Goal: Task Accomplishment & Management: Manage account settings

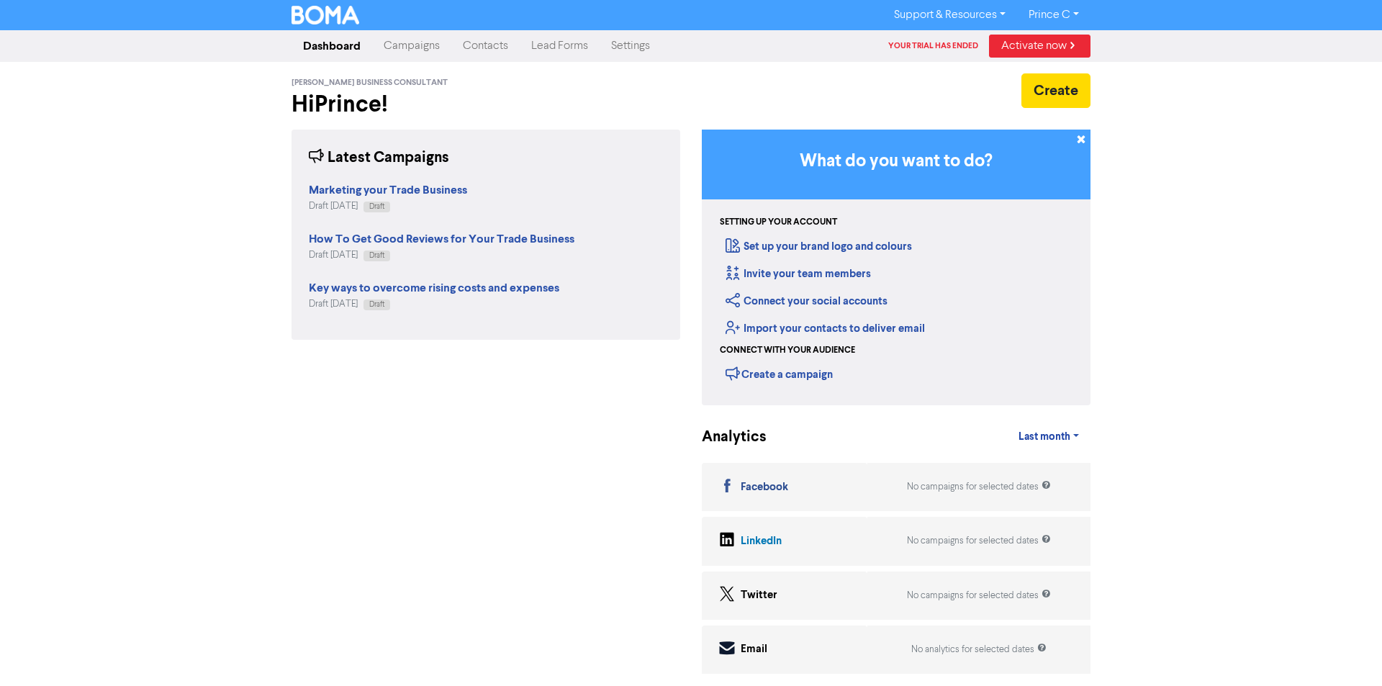
click at [1155, 161] on div "Support & Resources Video Tutorials FAQ & Guides Marketing Education Prince C L…" at bounding box center [691, 343] width 1382 height 686
click at [531, 310] on div "Draft [DATE] Draft" at bounding box center [434, 304] width 251 height 14
click at [1071, 14] on link "Prince C" at bounding box center [1053, 15] width 73 height 23
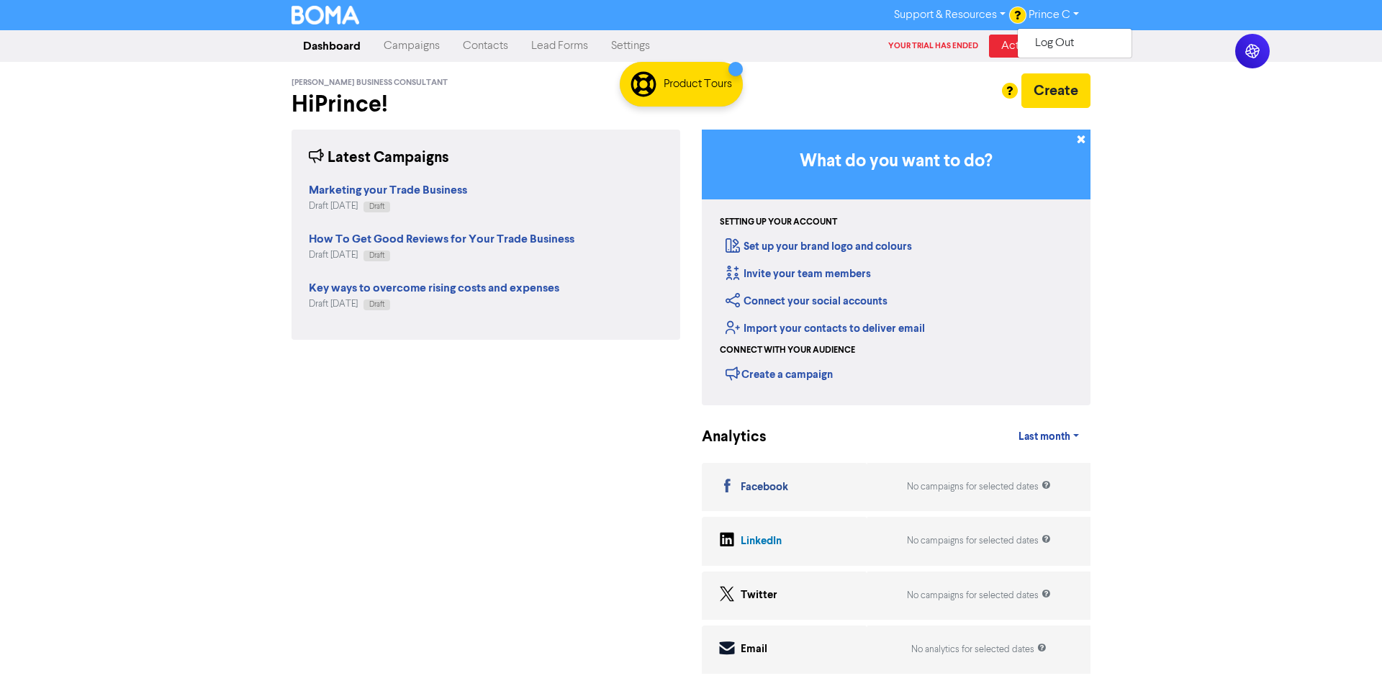
click at [934, 70] on div "[PERSON_NAME] Business Consultant Hi Prince ! Create" at bounding box center [691, 96] width 799 height 68
click at [1007, 42] on link "Activate now" at bounding box center [1040, 46] width 102 height 23
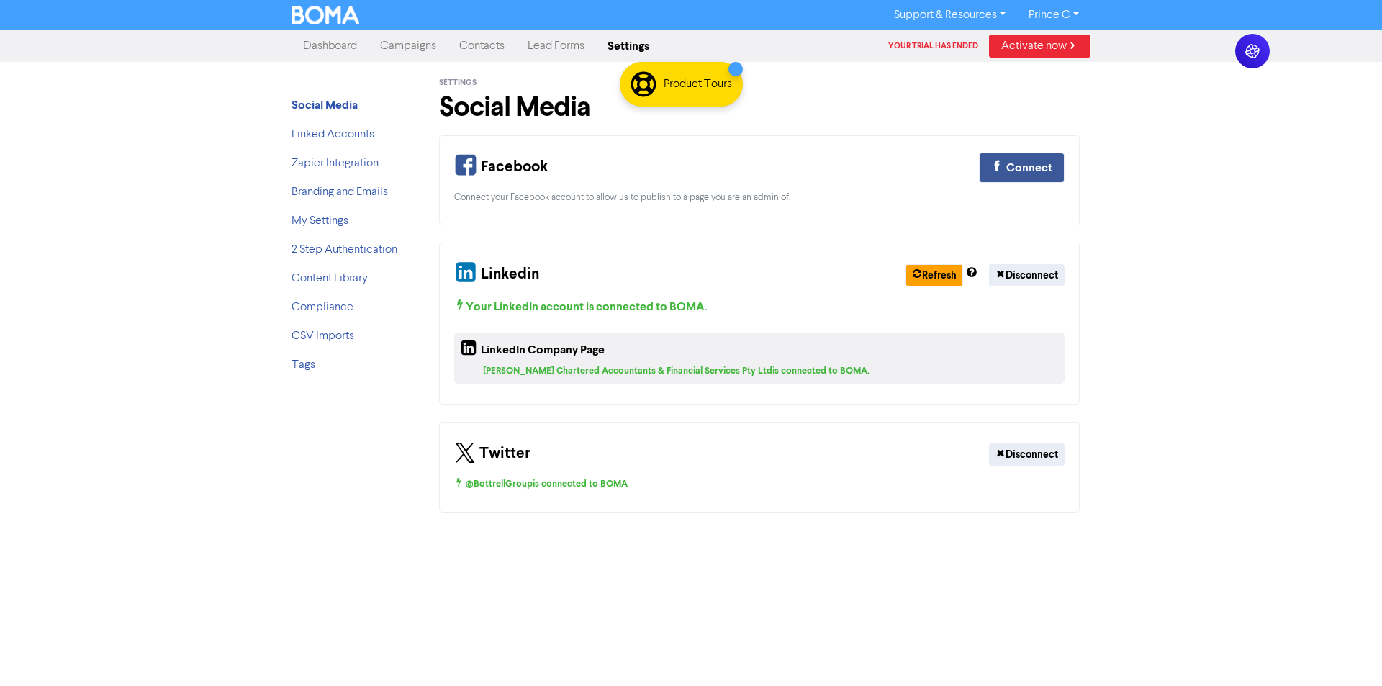
click at [1008, 43] on link "Activate now" at bounding box center [1040, 46] width 102 height 23
click at [1010, 42] on link "Activate now" at bounding box center [1040, 46] width 102 height 23
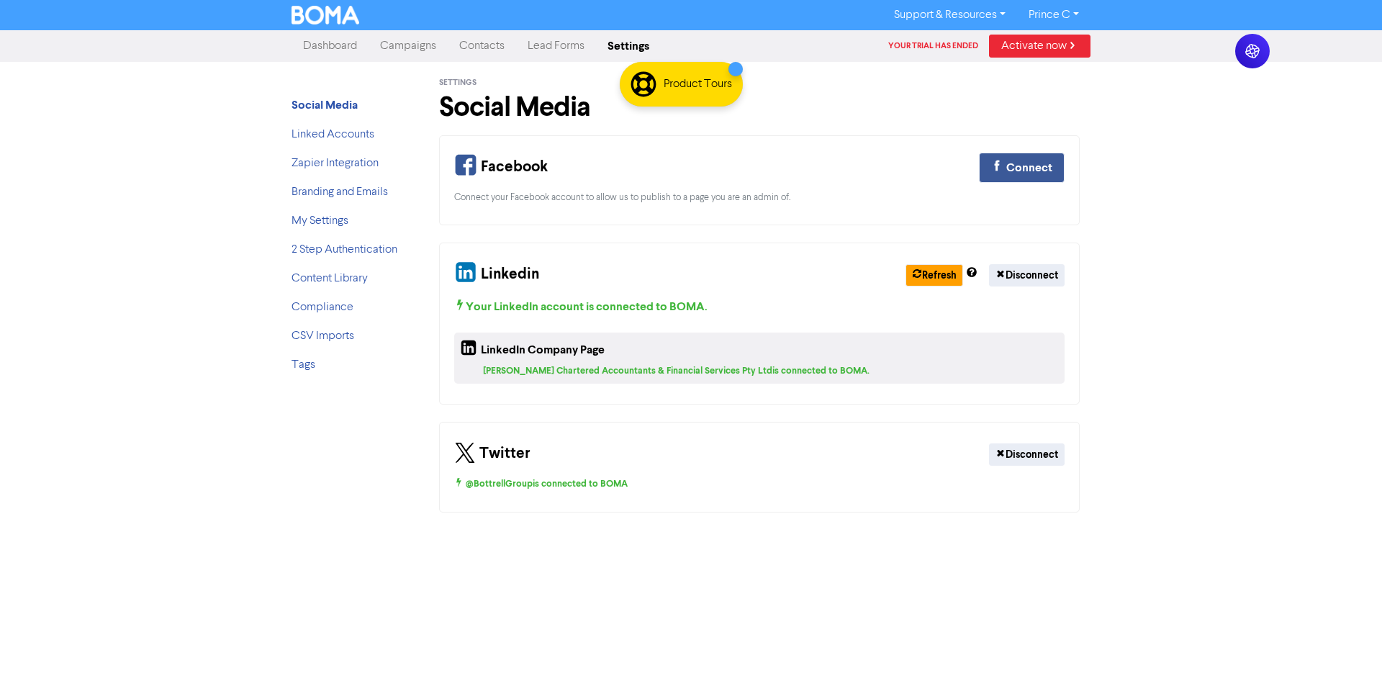
click at [1010, 42] on link "Activate now" at bounding box center [1040, 46] width 102 height 23
click at [1060, 30] on nav "Dashboard Campaigns Contacts Lead Forms Settings Your trial has ended Activate …" at bounding box center [691, 46] width 1382 height 32
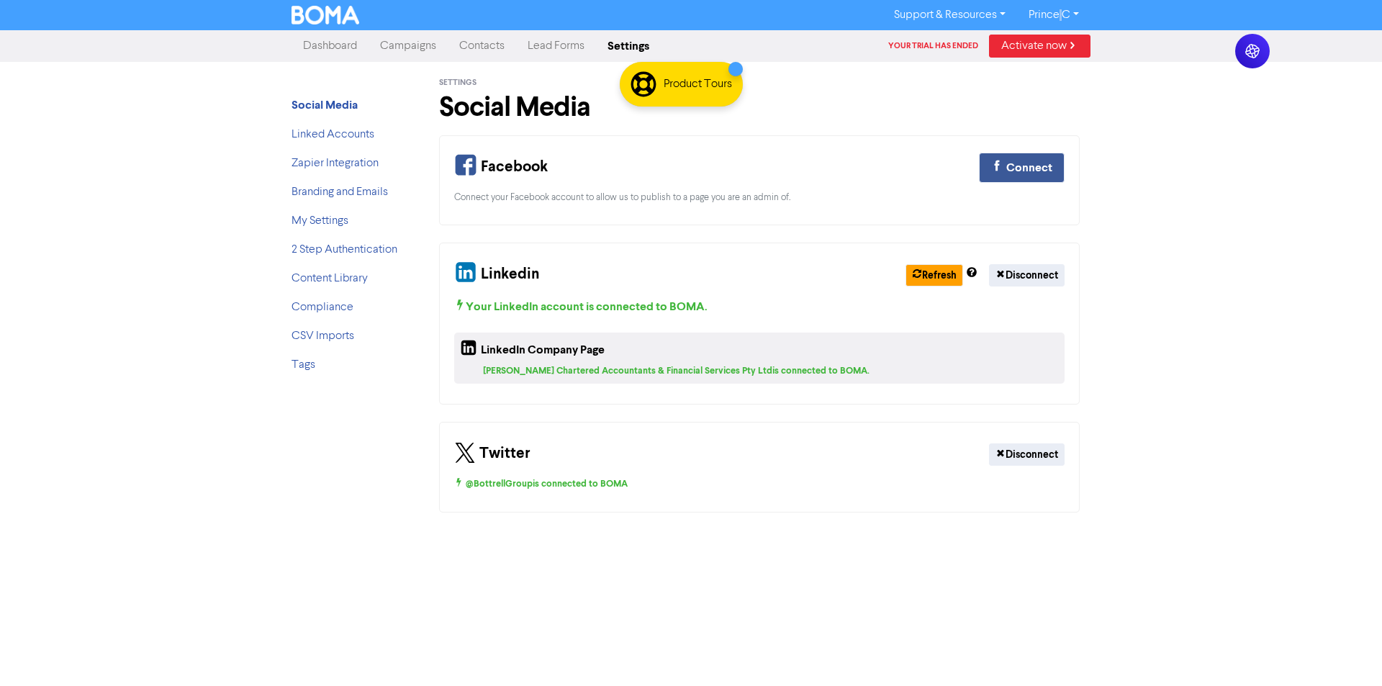
click at [1061, 26] on div "Support & Resources Video Tutorials FAQ & Guides Marketing Education Prince C L…" at bounding box center [691, 15] width 1382 height 30
click at [1064, 20] on link "Prince C" at bounding box center [1053, 15] width 73 height 23
click at [1072, 45] on button "Log Out" at bounding box center [1075, 43] width 114 height 17
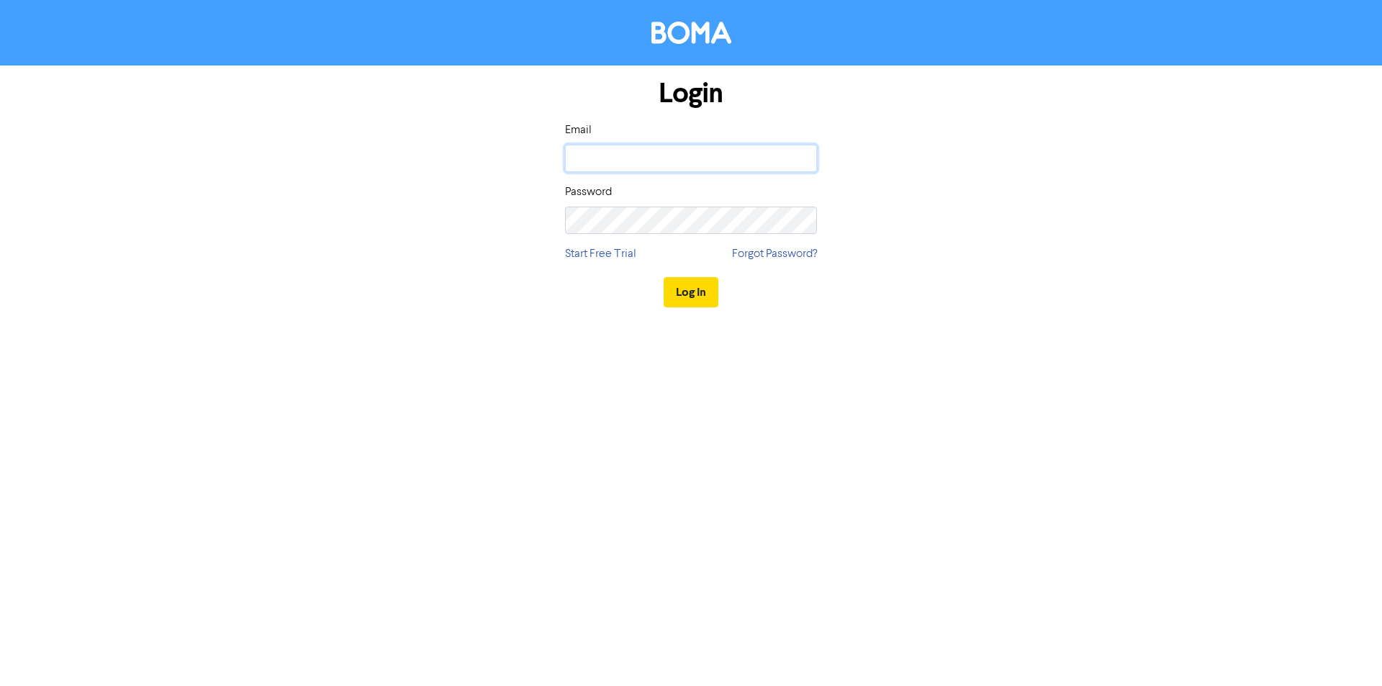
click at [628, 148] on input "email" at bounding box center [691, 158] width 252 height 27
type input "[EMAIL_ADDRESS][DOMAIN_NAME]"
drag, startPoint x: 585, startPoint y: 256, endPoint x: 602, endPoint y: 263, distance: 18.7
click at [586, 256] on div "Login Email [EMAIL_ADDRESS][DOMAIN_NAME] Password Start Free Trial Forgot Passw…" at bounding box center [691, 194] width 274 height 256
click at [1096, 425] on div "Login Email [EMAIL_ADDRESS][DOMAIN_NAME] Password Start Free Trial Forgot Passw…" at bounding box center [691, 343] width 1382 height 686
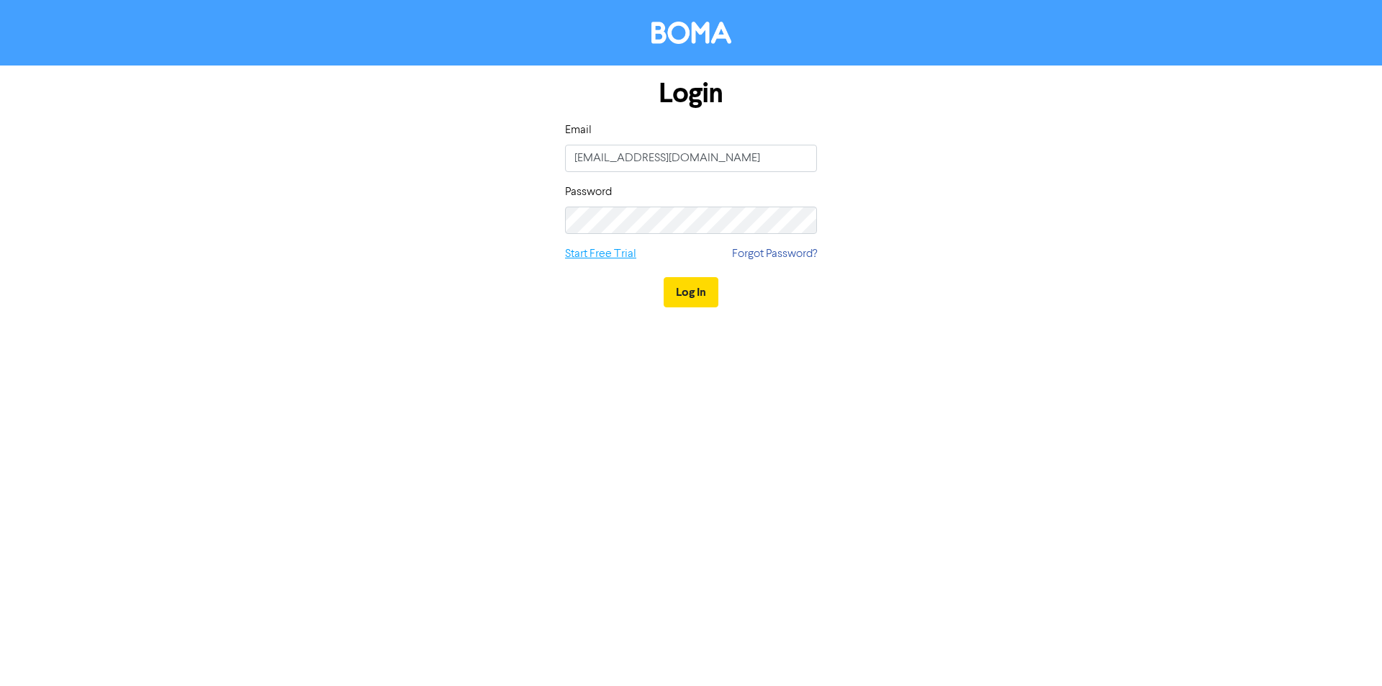
click at [578, 261] on link "Start Free Trial" at bounding box center [600, 253] width 71 height 17
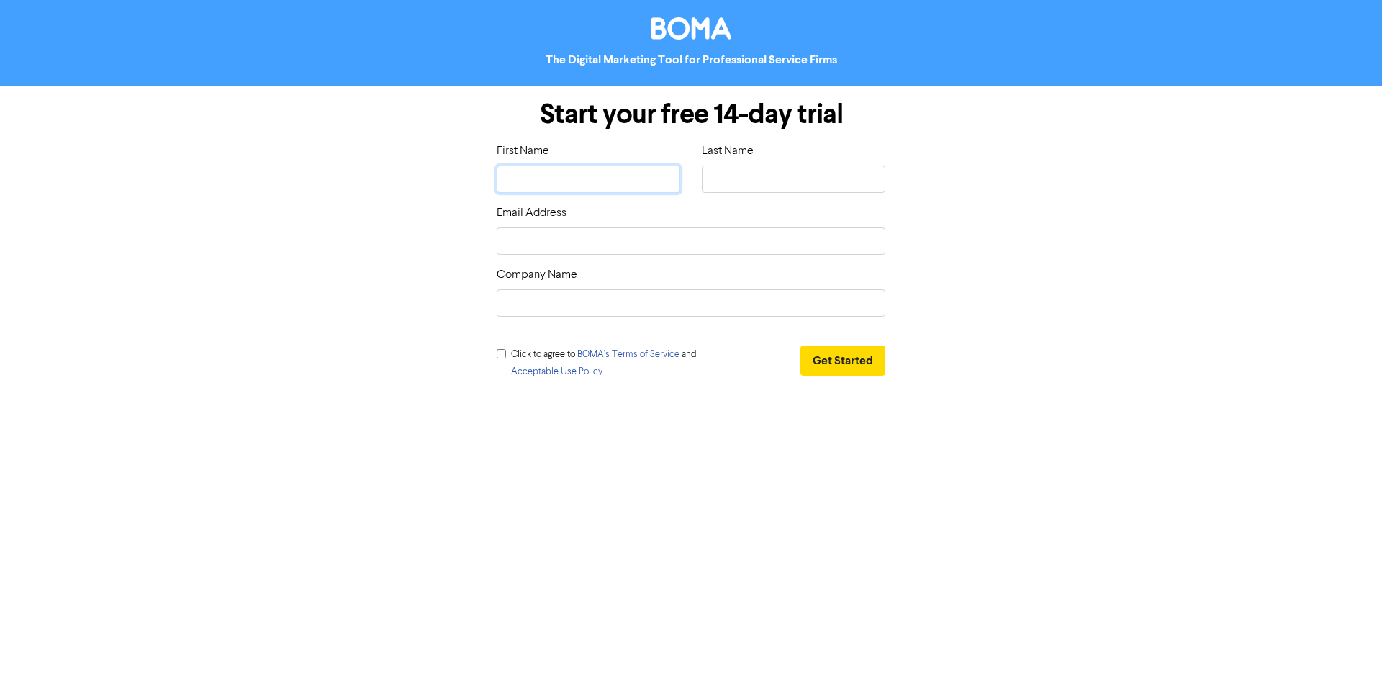
click at [594, 181] on input "text" at bounding box center [589, 179] width 184 height 27
type input "Prince"
click at [760, 179] on input "text" at bounding box center [794, 179] width 184 height 27
type input "C"
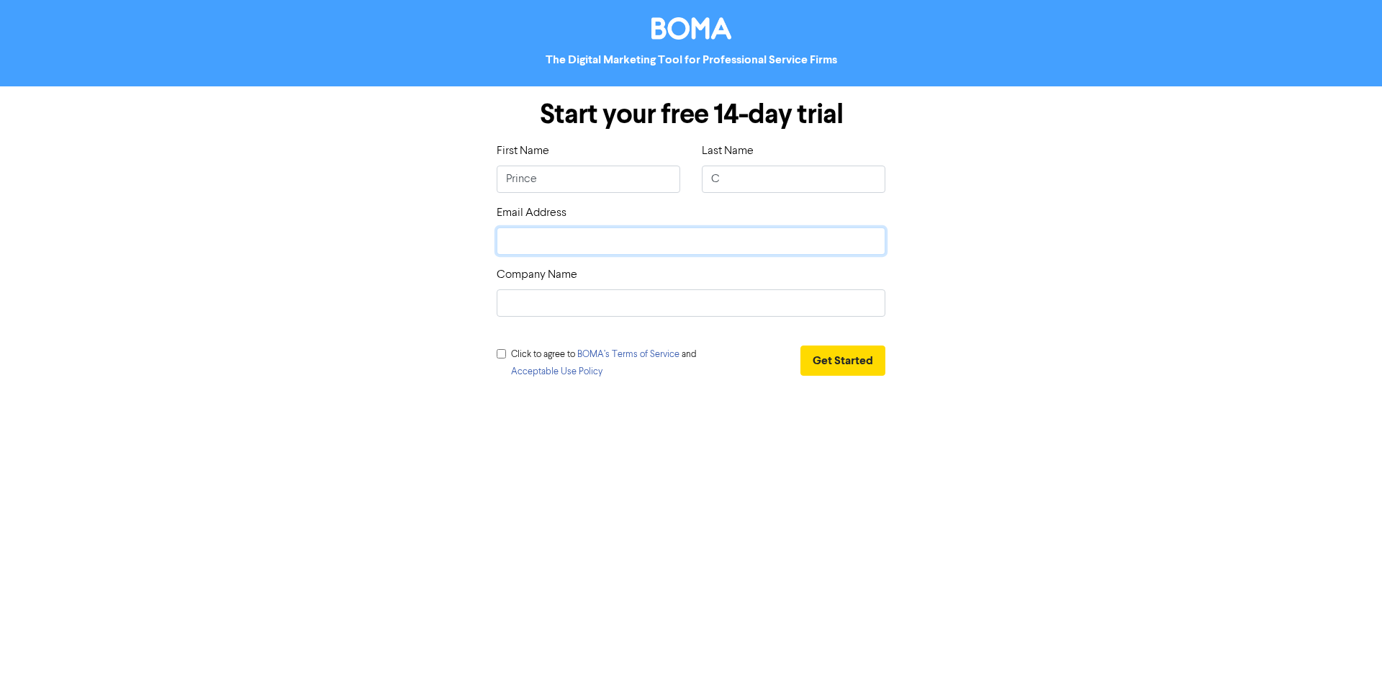
click at [649, 235] on input "email" at bounding box center [691, 240] width 389 height 27
type input "[EMAIL_ADDRESS][DOMAIN_NAME]"
click at [616, 299] on input "text" at bounding box center [691, 302] width 389 height 27
type input "a"
type input "[PERSON_NAME] Business Consultants"
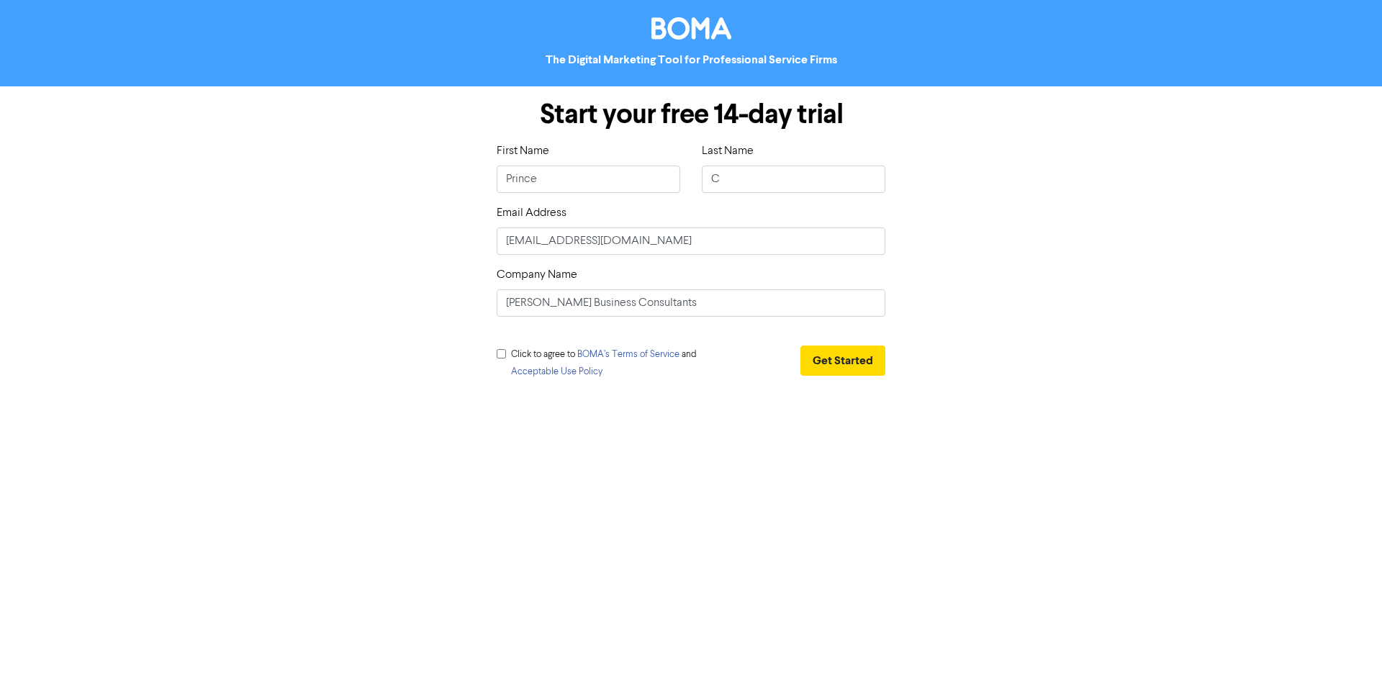
click at [500, 359] on div "Click to agree to [PERSON_NAME]’s Terms of Service and Acceptable Use Policy" at bounding box center [605, 366] width 217 height 40
click at [504, 348] on div "Click to agree to [PERSON_NAME]’s Terms of Service and Acceptable Use Policy" at bounding box center [605, 366] width 217 height 40
click at [502, 352] on input "checkbox" at bounding box center [501, 353] width 9 height 9
checkbox input "true"
click at [862, 366] on button "Get Started" at bounding box center [843, 361] width 85 height 30
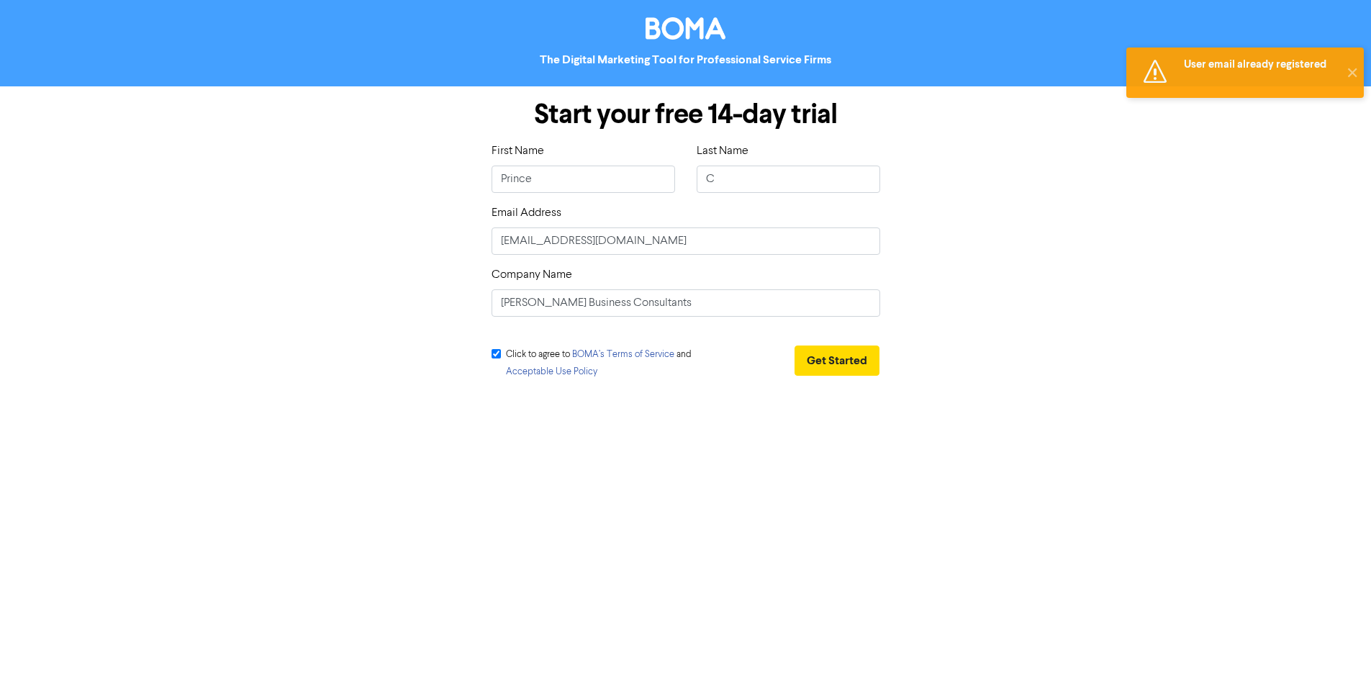
click at [928, 268] on div "Start your free 14-day trial First Name Prince Last Name C Email Address [EMAIL…" at bounding box center [686, 241] width 821 height 311
click at [1217, 241] on form "Start your free 14-day trial First Name Prince Last Name C Email Address [EMAIL…" at bounding box center [685, 241] width 1371 height 311
click at [929, 193] on div "Start your free 14-day trial First Name Prince Last Name C Email Address [EMAIL…" at bounding box center [686, 241] width 821 height 311
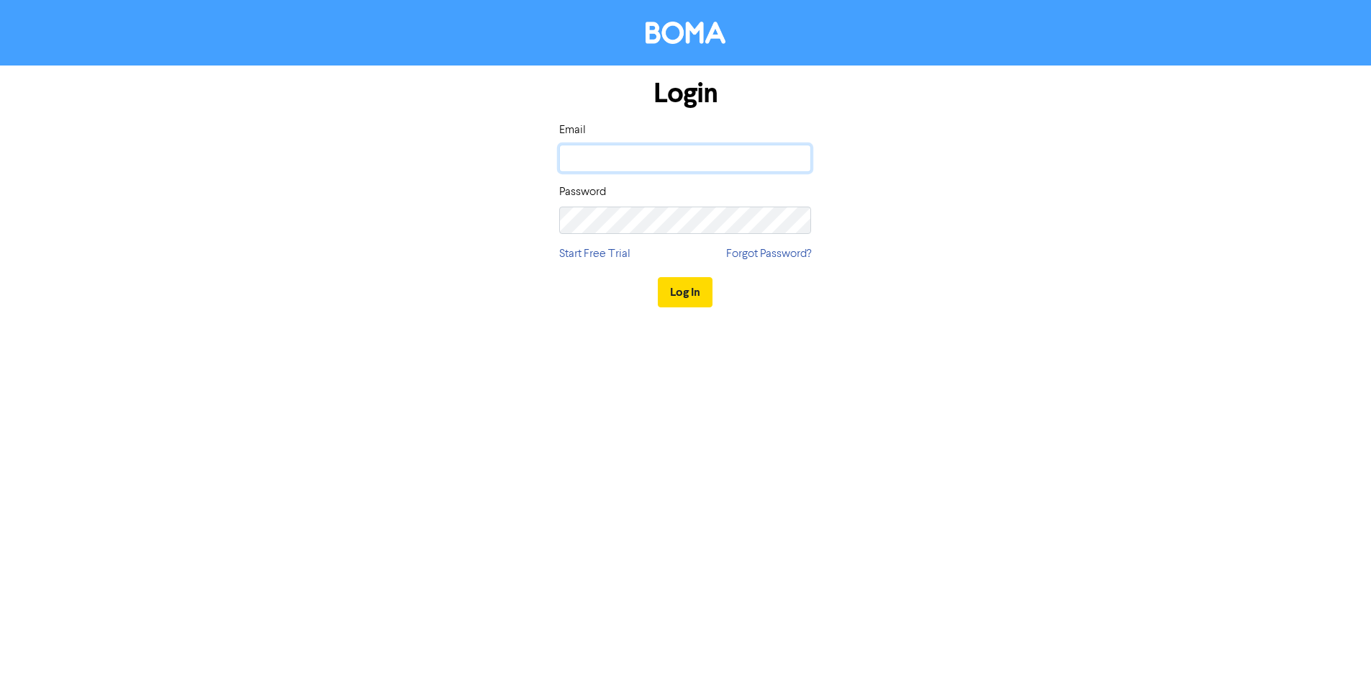
click at [663, 168] on input "email" at bounding box center [685, 158] width 252 height 27
type input "[EMAIL_ADDRESS][DOMAIN_NAME]"
click at [1173, 251] on form "Login Email [EMAIL_ADDRESS][DOMAIN_NAME] Password Start Free Trial Forgot Passw…" at bounding box center [685, 194] width 1371 height 256
click at [798, 310] on div "Log In" at bounding box center [685, 292] width 252 height 59
click at [690, 307] on button "Log In" at bounding box center [685, 292] width 55 height 30
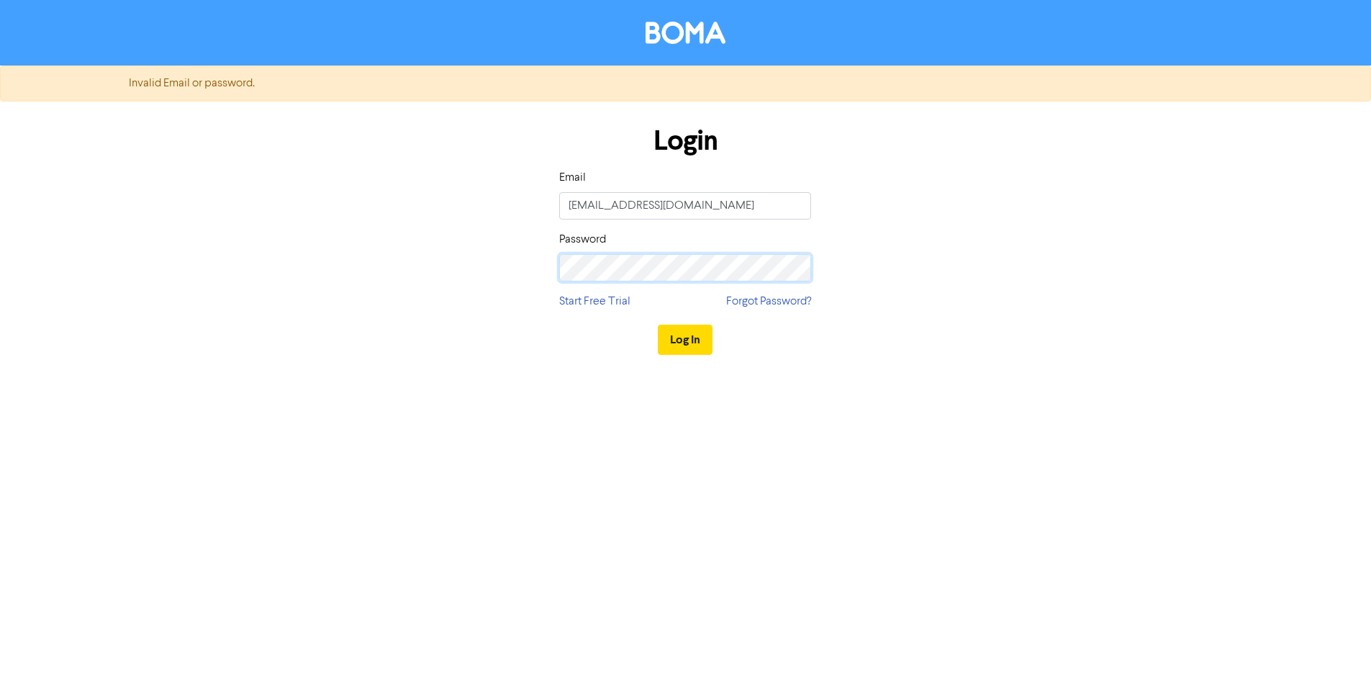
click at [658, 325] on button "Log In" at bounding box center [685, 340] width 55 height 30
click at [1084, 227] on div "Login Email [EMAIL_ADDRESS][DOMAIN_NAME] Password Start Free Trial Forgot Passw…" at bounding box center [686, 241] width 821 height 256
click at [658, 325] on button "Log In" at bounding box center [685, 340] width 55 height 30
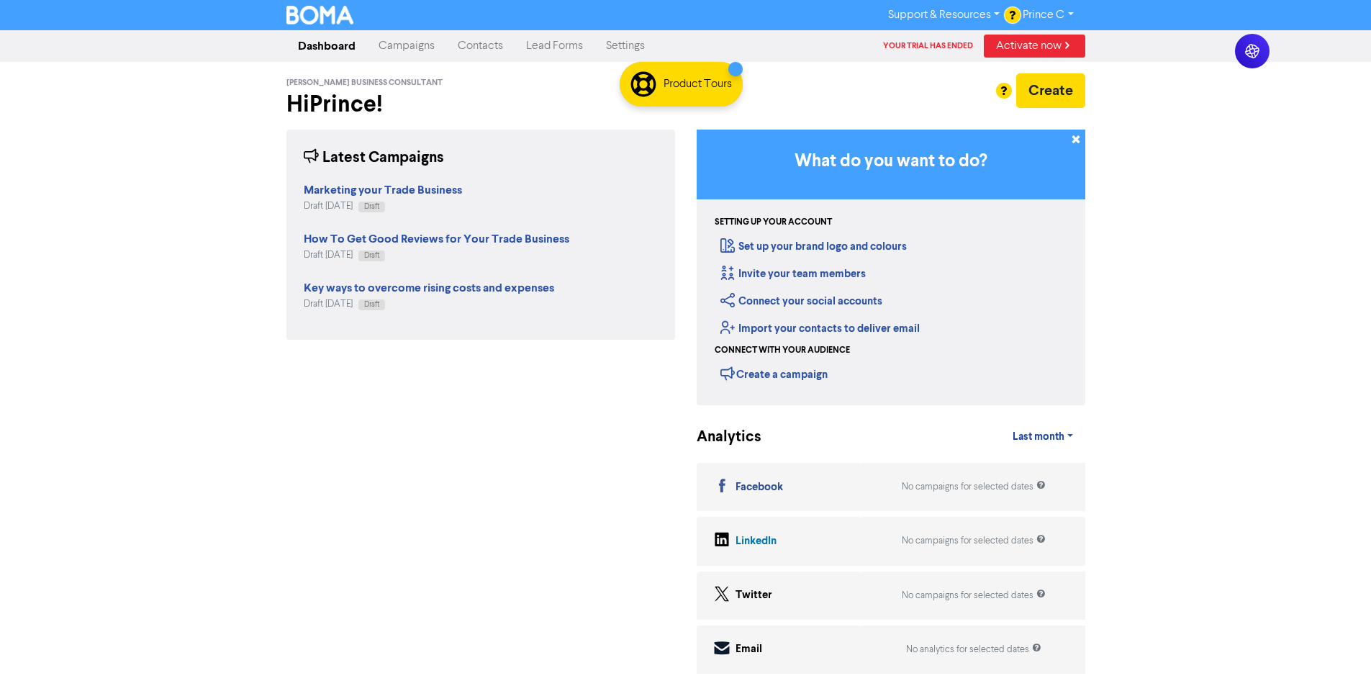
click at [1048, 10] on link "Prince C" at bounding box center [1047, 15] width 73 height 23
click at [1076, 45] on button "Log Out" at bounding box center [1069, 43] width 114 height 17
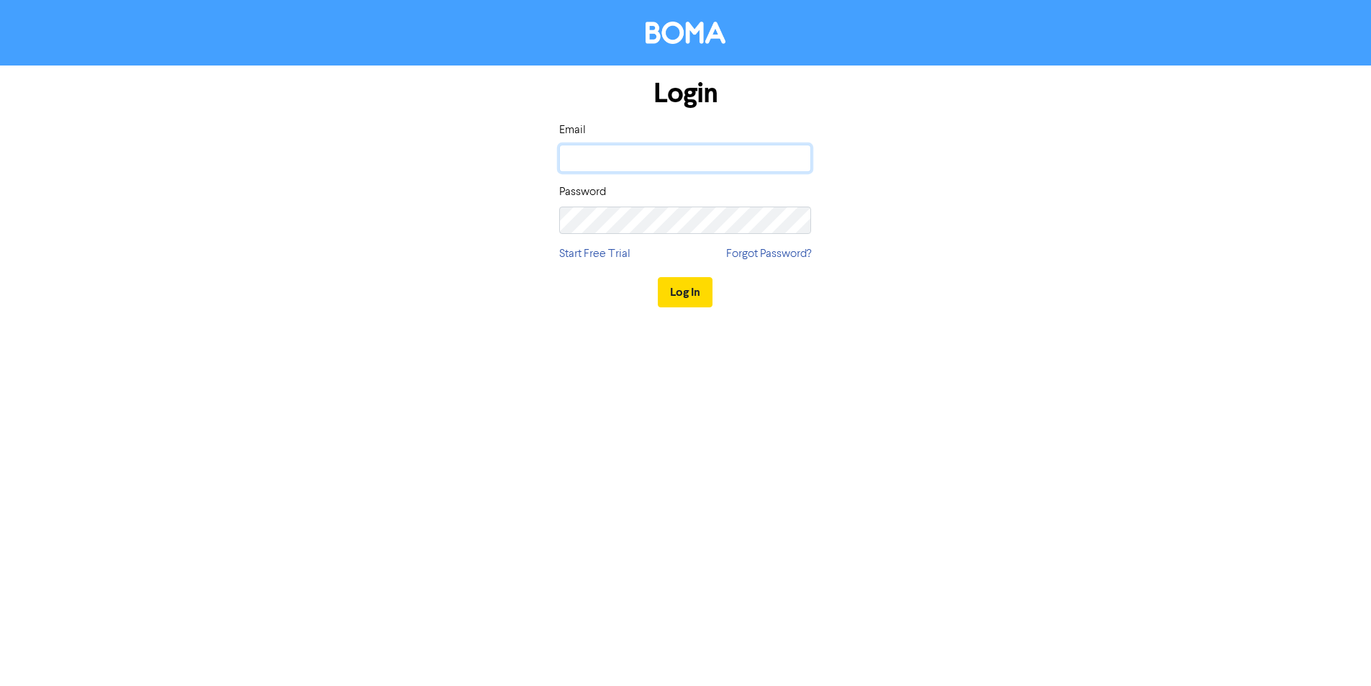
click at [632, 151] on input "email" at bounding box center [685, 158] width 252 height 27
type input "[EMAIL_ADDRESS][DOMAIN_NAME]"
click at [658, 277] on button "Log In" at bounding box center [685, 292] width 55 height 30
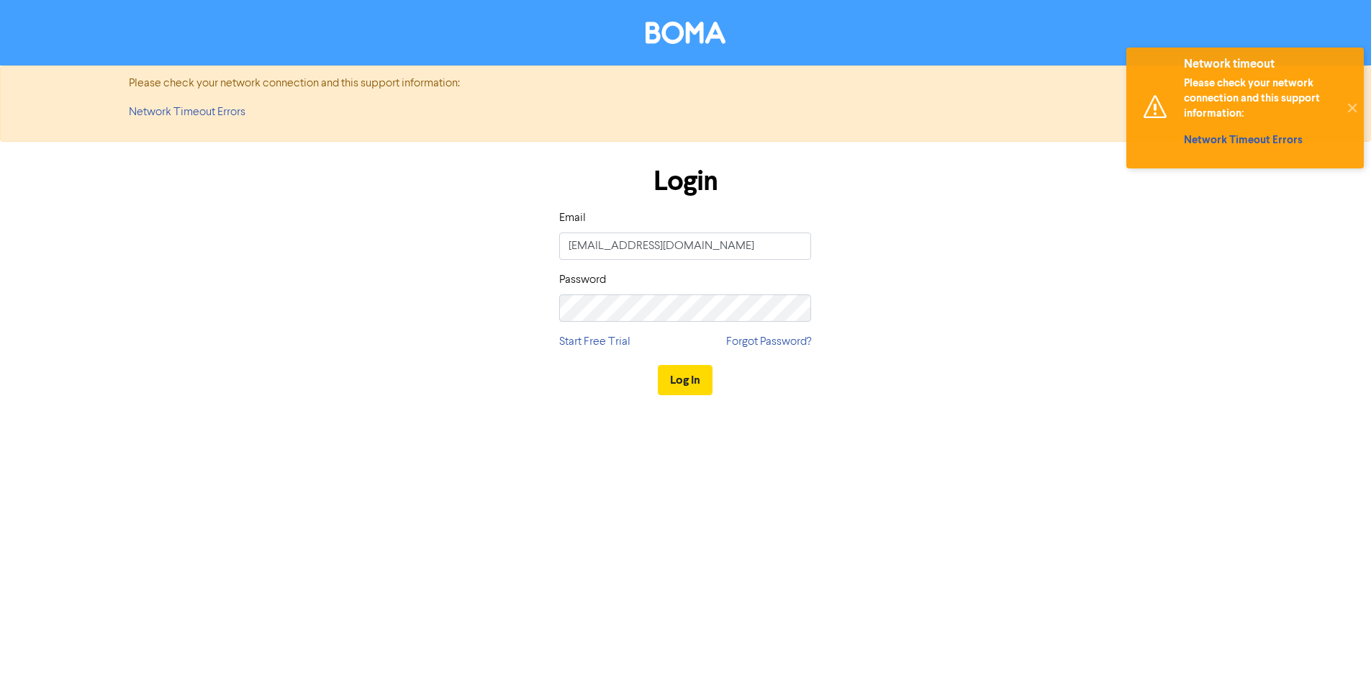
drag, startPoint x: 1198, startPoint y: 244, endPoint x: 1117, endPoint y: 261, distance: 83.2
click at [1199, 244] on form "Please check your network connection and this support information: Network Time…" at bounding box center [685, 238] width 1371 height 344
click at [712, 323] on div "Login Email [EMAIL_ADDRESS][DOMAIN_NAME] Password Start Free Trial Forgot Passw…" at bounding box center [686, 281] width 274 height 256
click at [713, 323] on div "Login Email [EMAIL_ADDRESS][DOMAIN_NAME] Password Start Free Trial Forgot Passw…" at bounding box center [686, 281] width 274 height 256
click at [658, 365] on button "Log In" at bounding box center [685, 380] width 55 height 30
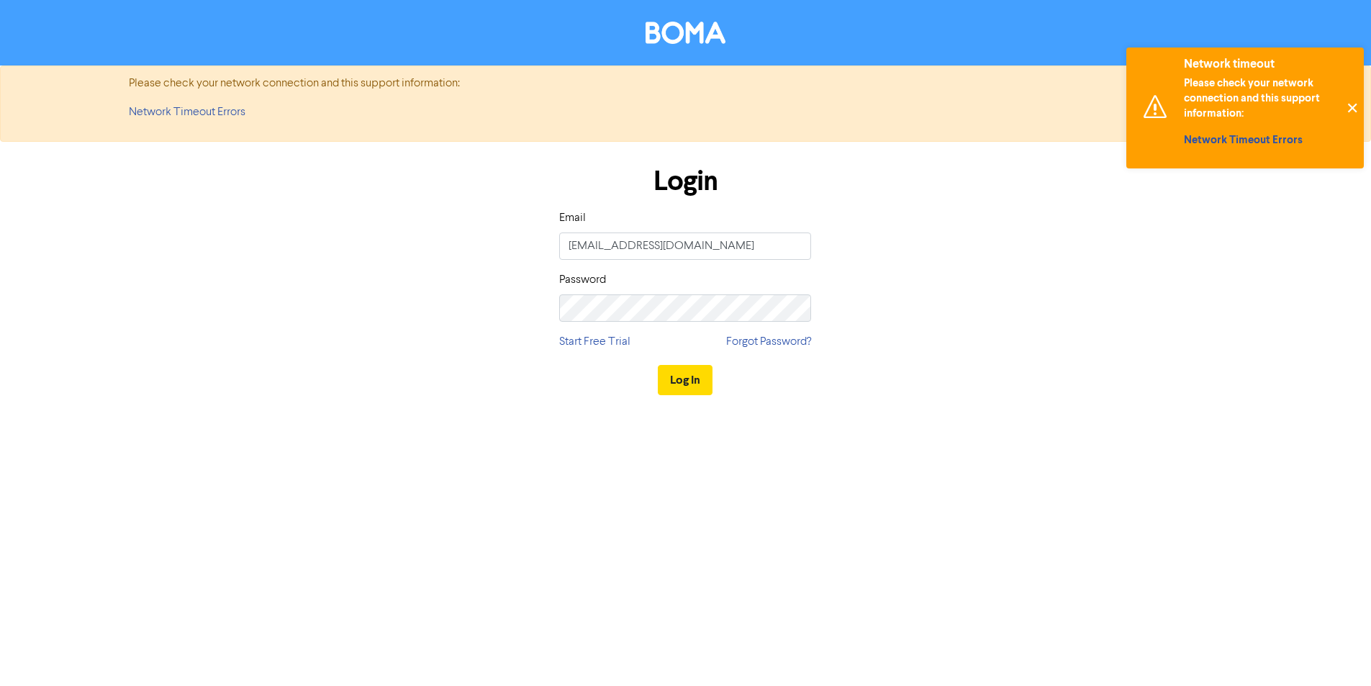
click at [1355, 111] on button "✕" at bounding box center [1352, 108] width 24 height 121
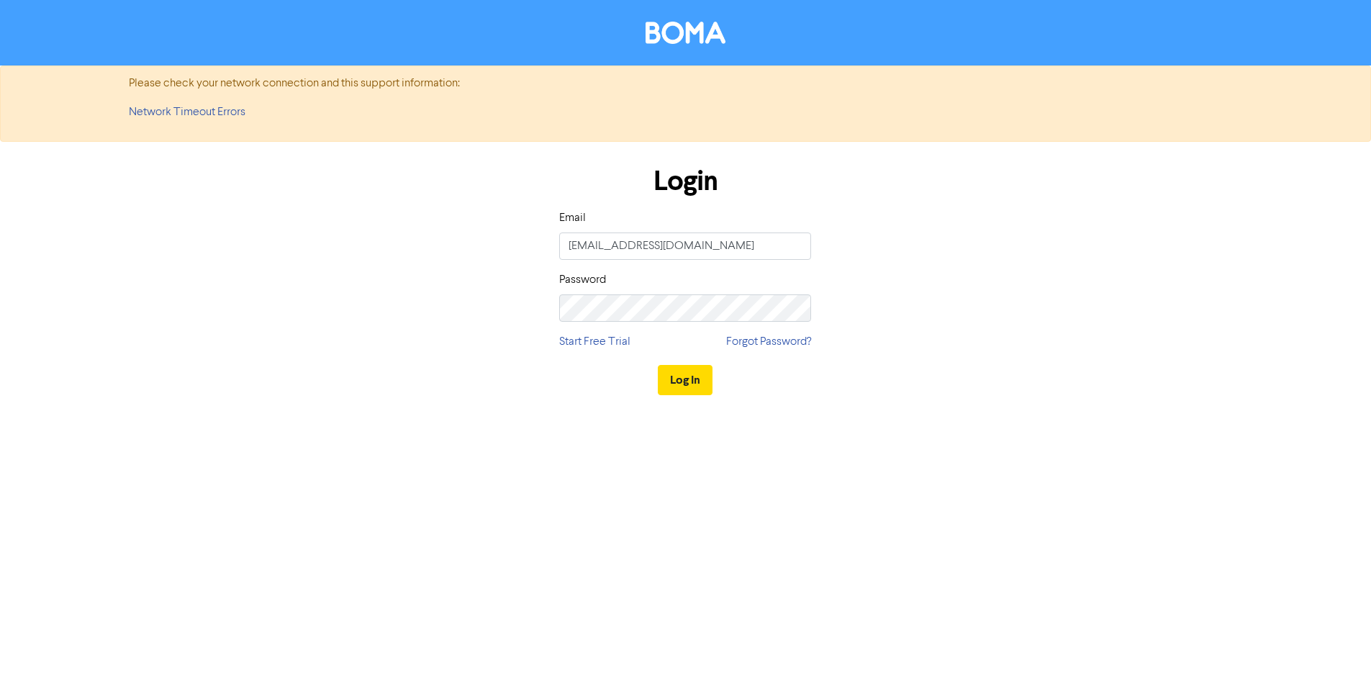
click at [865, 269] on div "Login Email [EMAIL_ADDRESS][DOMAIN_NAME] Password Start Free Trial Forgot Passw…" at bounding box center [686, 281] width 821 height 256
click at [866, 269] on div "Login Email [EMAIL_ADDRESS][DOMAIN_NAME] Password Start Free Trial Forgot Passw…" at bounding box center [686, 281] width 821 height 256
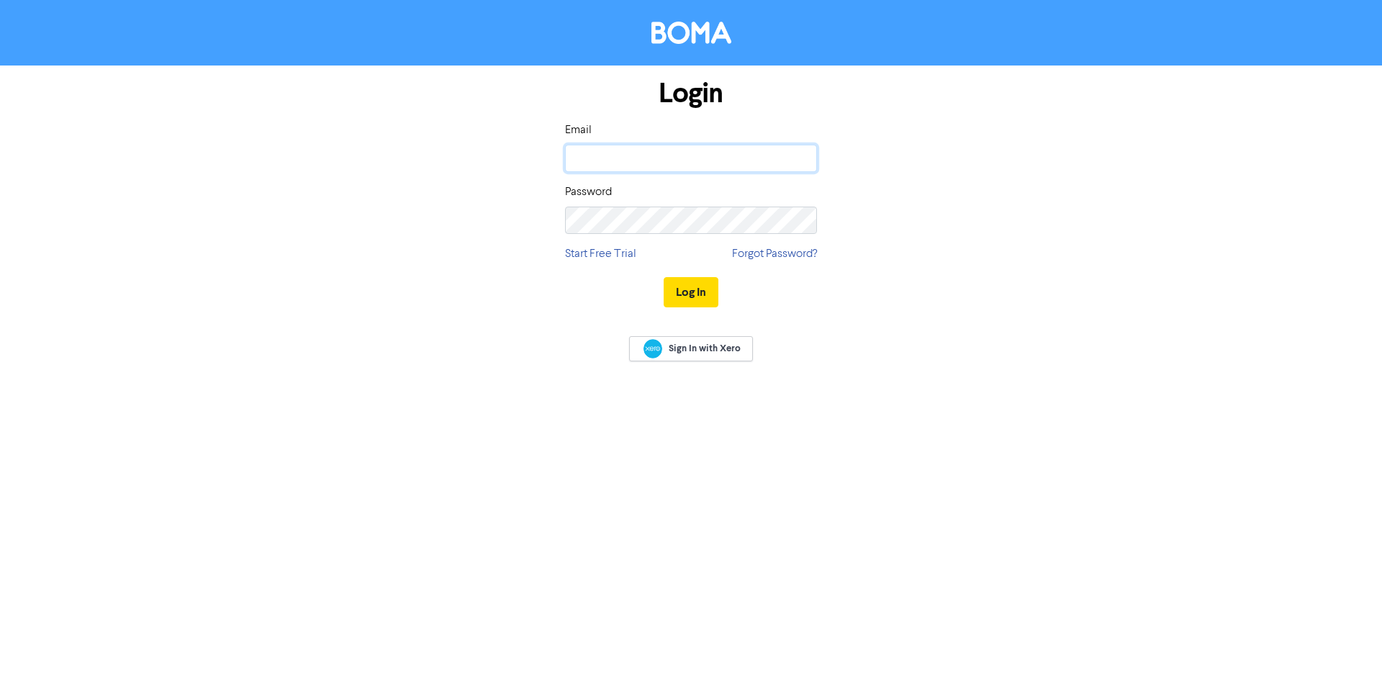
click at [714, 171] on input "email" at bounding box center [691, 158] width 252 height 27
type input "[EMAIL_ADDRESS][DOMAIN_NAME]"
click at [714, 299] on button "Log In" at bounding box center [691, 292] width 55 height 30
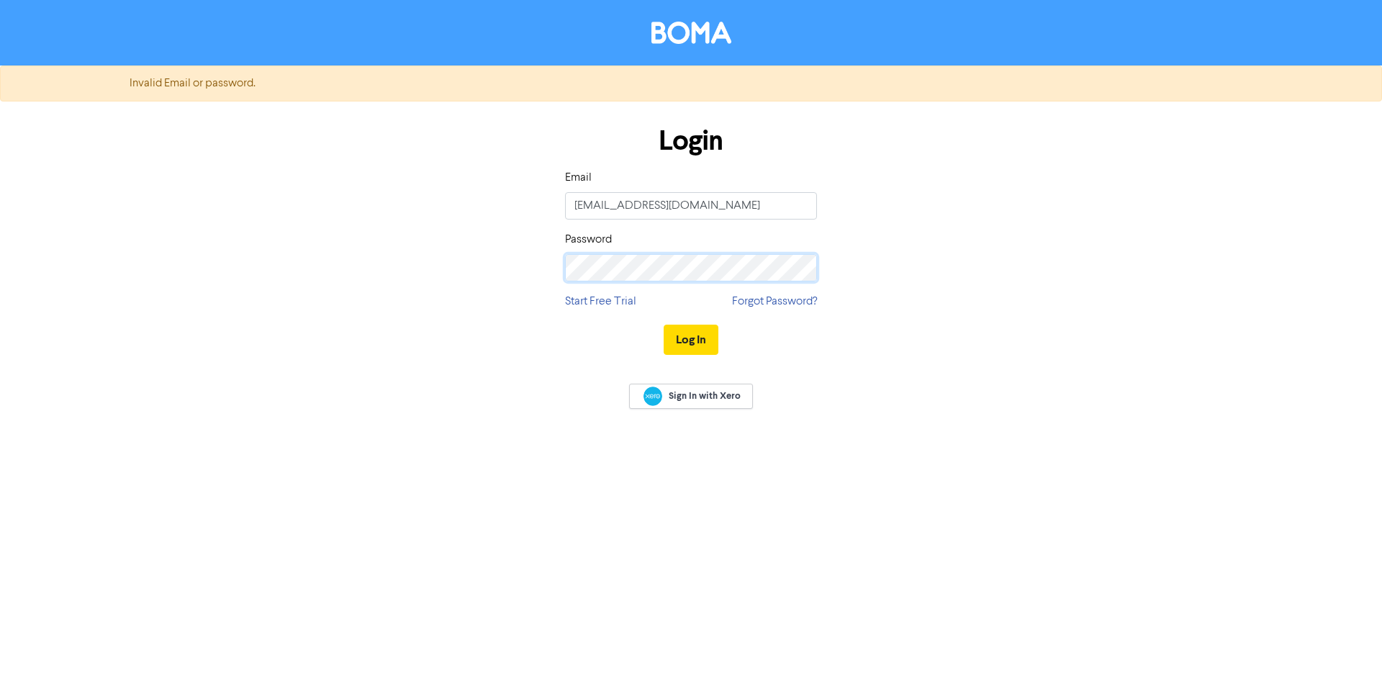
click at [664, 325] on button "Log In" at bounding box center [691, 340] width 55 height 30
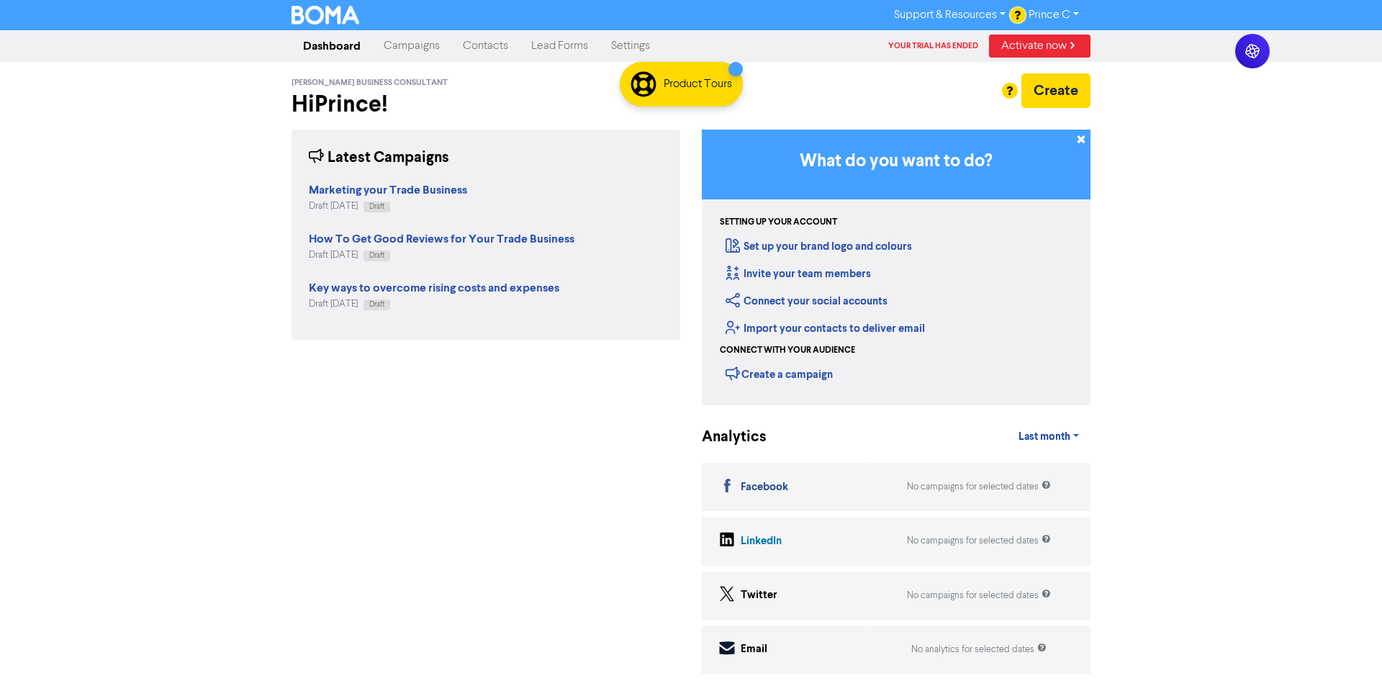
click at [634, 297] on div "Key ways to overcome rising costs and expenses Draft February 22nd 2025 Draft" at bounding box center [486, 292] width 354 height 37
click at [685, 99] on div "Product Tours" at bounding box center [681, 84] width 123 height 45
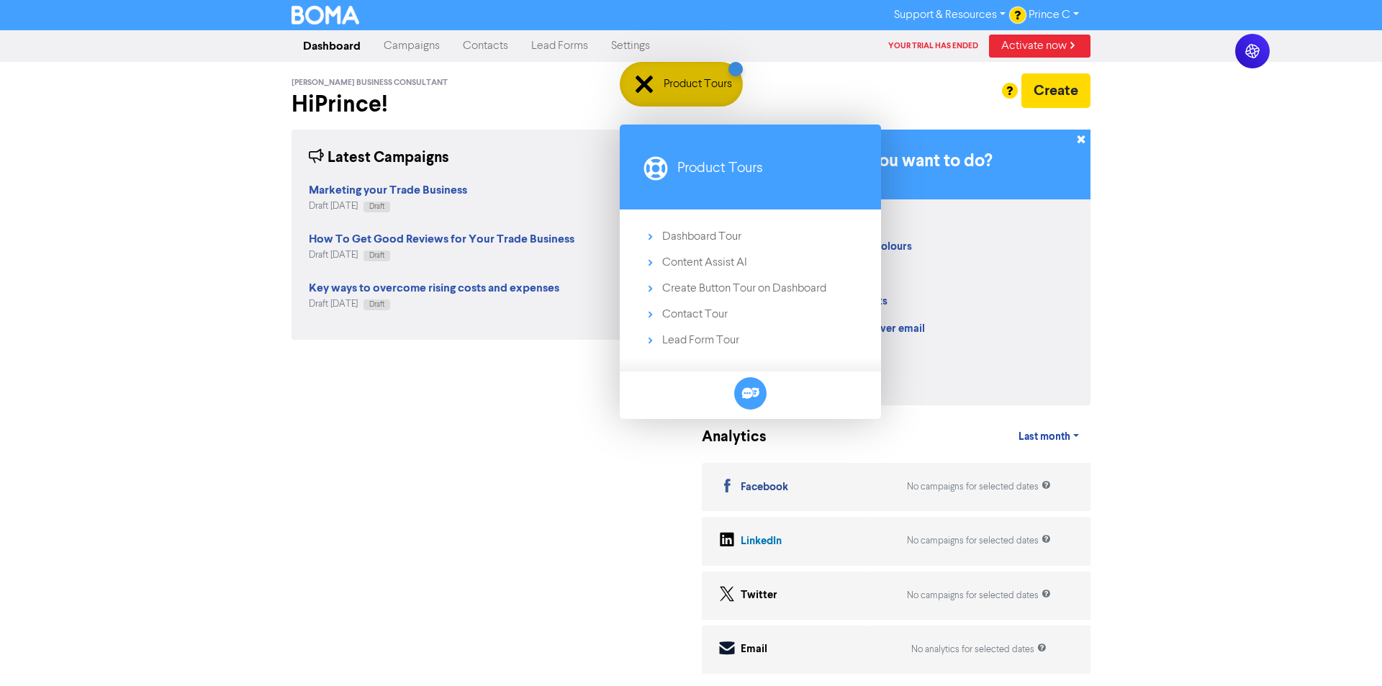
click at [1199, 305] on div "Support & Resources Video Tutorials FAQ & Guides Marketing Education Prince C L…" at bounding box center [691, 343] width 1382 height 686
drag, startPoint x: 675, startPoint y: 78, endPoint x: 765, endPoint y: 84, distance: 90.2
click at [765, 84] on body "Support & Resources Video Tutorials FAQ & Guides Marketing Education Prince C L…" at bounding box center [691, 343] width 1382 height 686
click at [755, 104] on div "Create" at bounding box center [896, 90] width 389 height 35
click at [720, 96] on div "Product Tours" at bounding box center [681, 84] width 123 height 45
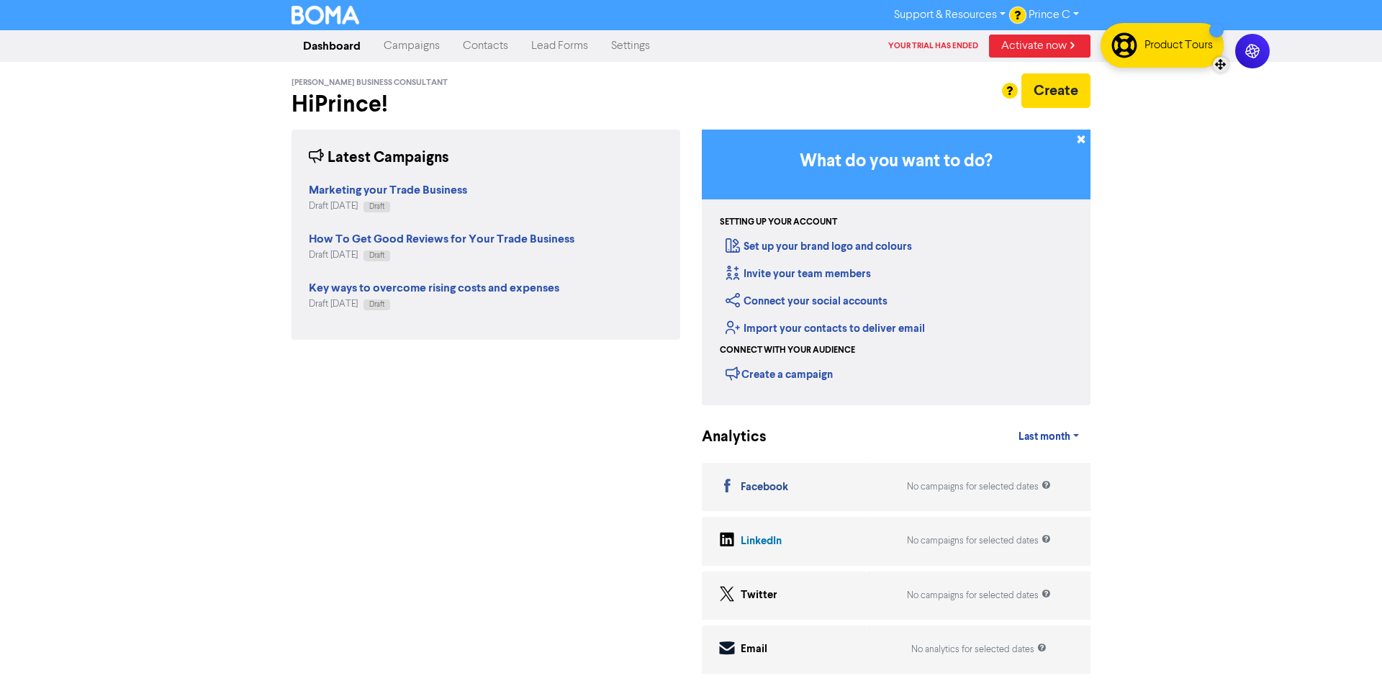
drag, startPoint x: 747, startPoint y: 102, endPoint x: 1218, endPoint y: 63, distance: 473.1
click at [1218, 63] on div at bounding box center [1221, 65] width 16 height 16
click at [1212, 114] on div "Support & Resources Video Tutorials FAQ & Guides Marketing Education Prince C L…" at bounding box center [691, 343] width 1382 height 686
click at [1184, 214] on div "Support & Resources Video Tutorials FAQ & Guides Marketing Education Prince C L…" at bounding box center [691, 343] width 1382 height 686
click at [1148, 237] on div "Support & Resources Video Tutorials FAQ & Guides Marketing Education Prince C L…" at bounding box center [691, 343] width 1382 height 686
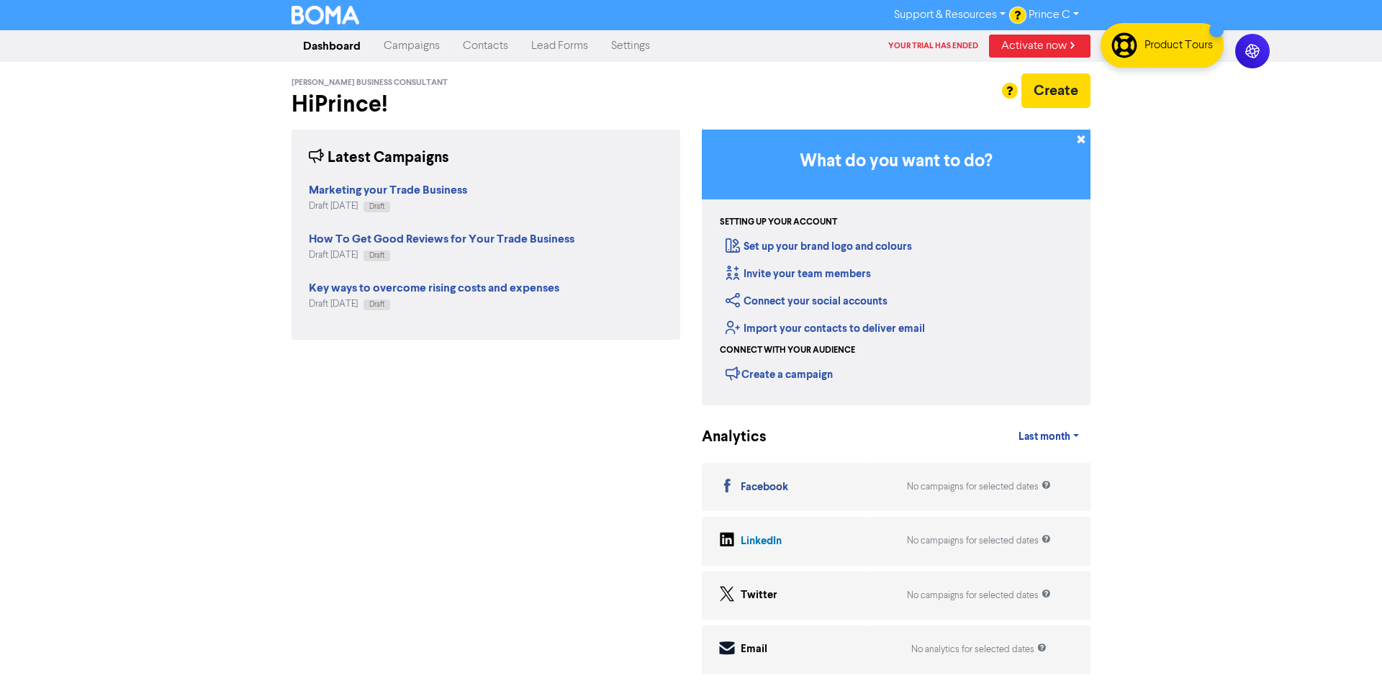
click at [1250, 298] on div "Support & Resources Video Tutorials FAQ & Guides Marketing Education Prince C L…" at bounding box center [691, 343] width 1382 height 686
click at [1252, 297] on div "Support & Resources Video Tutorials FAQ & Guides Marketing Education Prince C L…" at bounding box center [691, 343] width 1382 height 686
click at [1248, 235] on div "Support & Resources Video Tutorials FAQ & Guides Marketing Education Prince C L…" at bounding box center [691, 343] width 1382 height 686
click at [1358, 269] on div "Support & Resources Video Tutorials FAQ & Guides Marketing Education Prince C L…" at bounding box center [691, 343] width 1382 height 686
